Goal: Complete application form

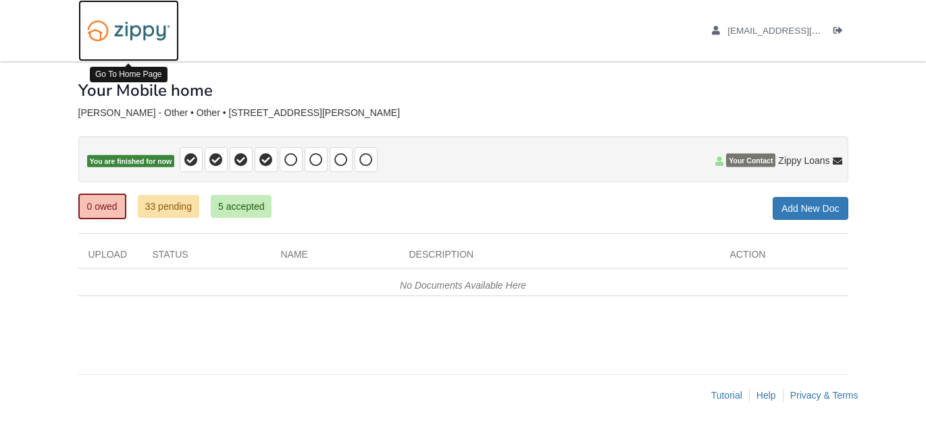
click at [135, 31] on img at bounding box center [128, 31] width 101 height 34
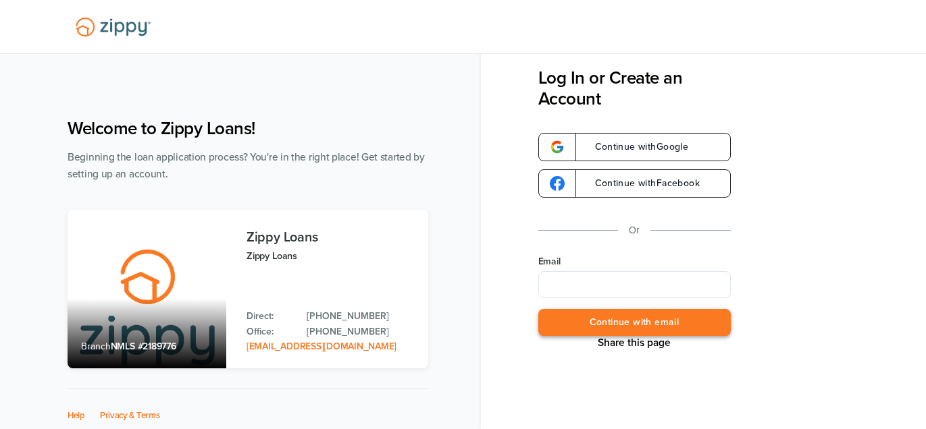
type input "**********"
click at [663, 317] on button "Continue with email" at bounding box center [634, 323] width 192 height 28
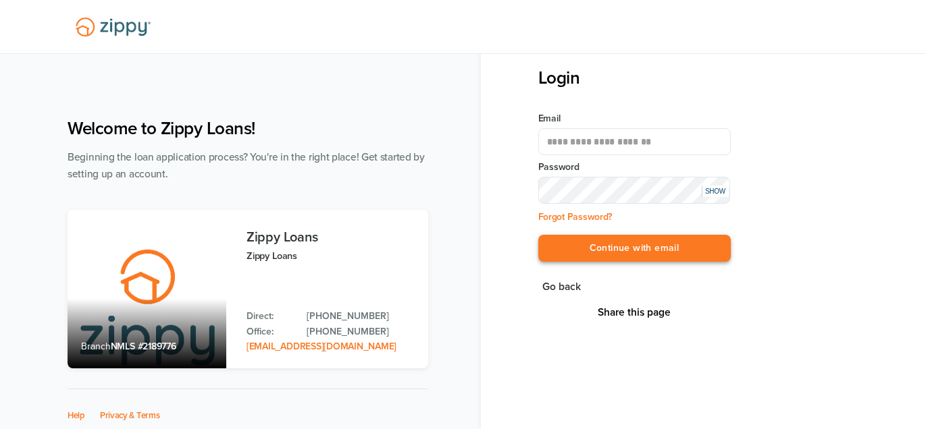
click at [654, 257] on button "Continue with email" at bounding box center [634, 249] width 192 height 28
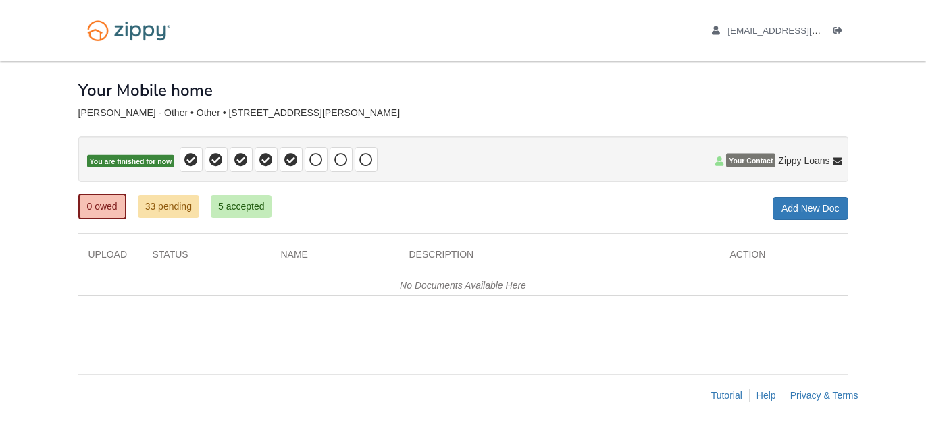
click at [750, 161] on span "Your Contact" at bounding box center [750, 161] width 49 height 14
click at [631, 192] on div "× × × Pending Add Document Notice document will be included in the email sent t…" at bounding box center [463, 211] width 770 height 300
